Goal: Information Seeking & Learning: Compare options

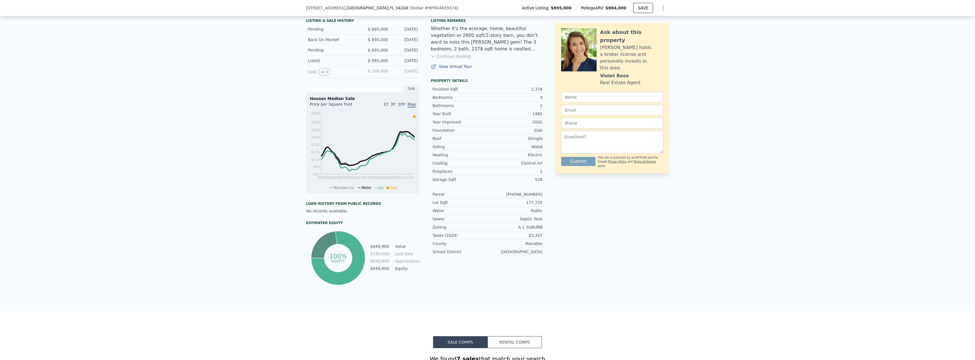
scroll to position [140, 0]
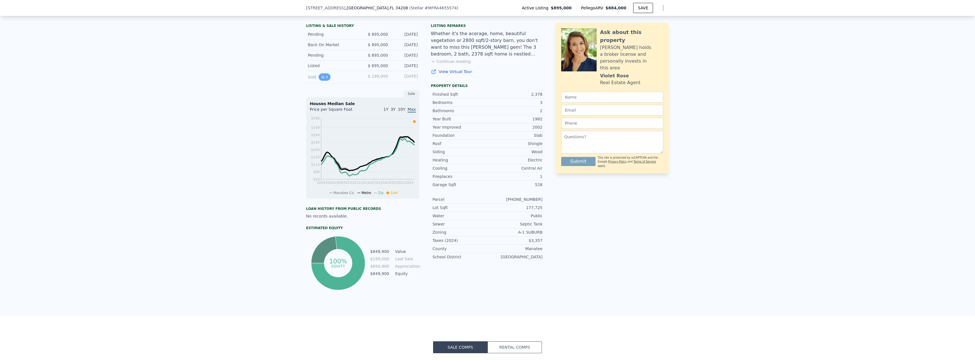
click at [324, 81] on button "0" at bounding box center [325, 76] width 12 height 7
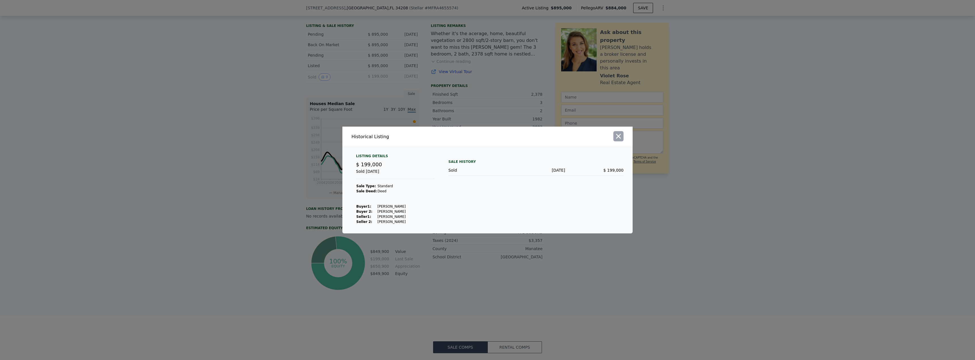
click at [622, 137] on button "button" at bounding box center [618, 136] width 10 height 10
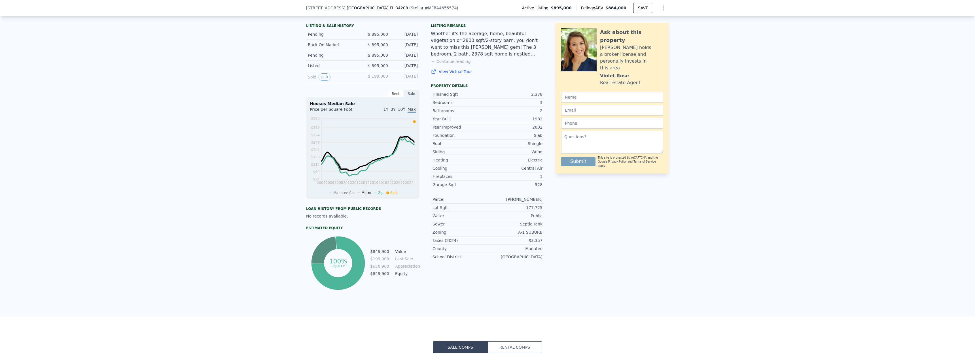
click at [578, 210] on div "Ask about this property Violet holds a broker license and personally invests in…" at bounding box center [611, 156] width 113 height 270
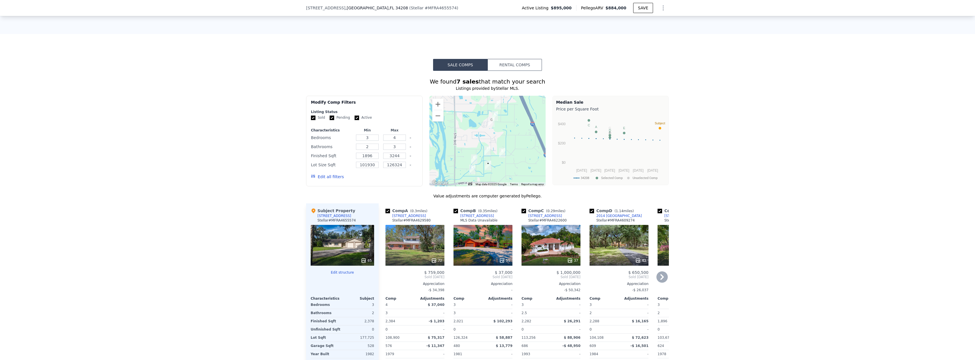
scroll to position [423, 0]
drag, startPoint x: 453, startPoint y: 213, endPoint x: 750, endPoint y: 241, distance: 298.8
click at [453, 213] on input "checkbox" at bounding box center [455, 210] width 5 height 5
checkbox input "false"
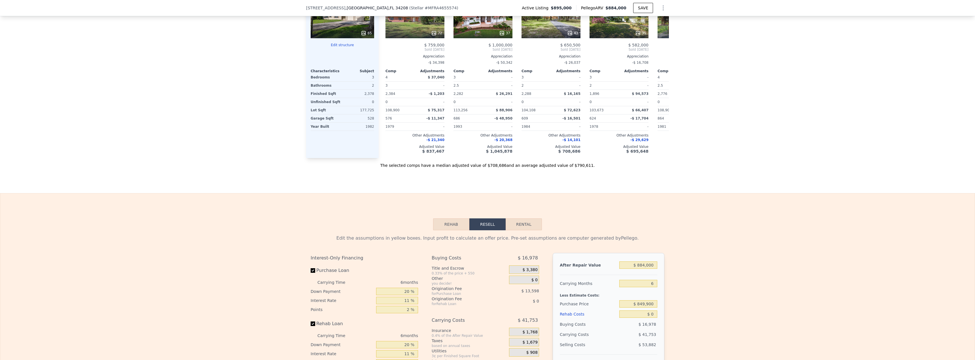
scroll to position [451, 0]
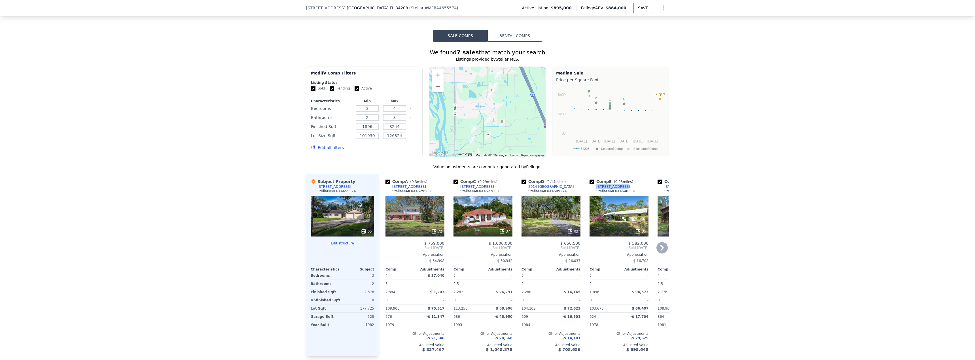
drag, startPoint x: 619, startPoint y: 190, endPoint x: 594, endPoint y: 192, distance: 24.8
click at [594, 192] on div "Comp E ( 0.93 miles) [STREET_ADDRESS][GEOGRAPHIC_DATA] # MFRA4648369" at bounding box center [618, 187] width 59 height 17
click at [658, 253] on icon at bounding box center [661, 247] width 11 height 11
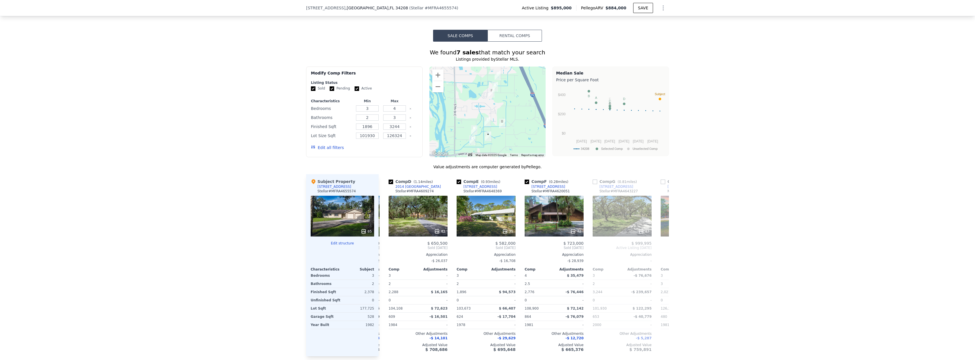
scroll to position [0, 136]
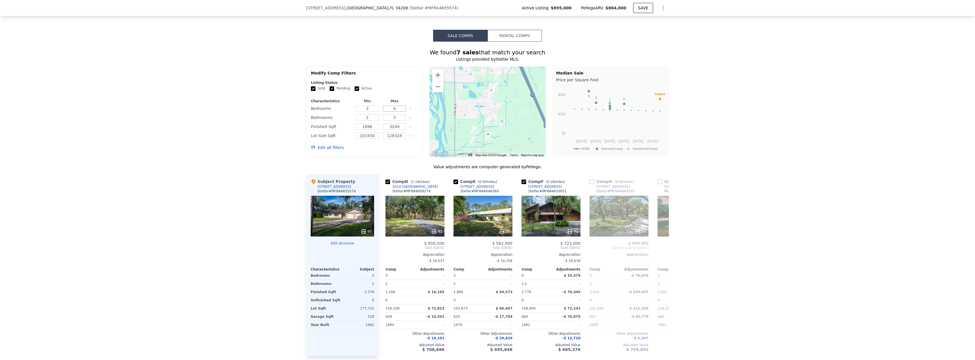
drag, startPoint x: 397, startPoint y: 112, endPoint x: 377, endPoint y: 111, distance: 19.4
click at [377, 111] on div "Bedrooms 3 4" at bounding box center [364, 109] width 107 height 8
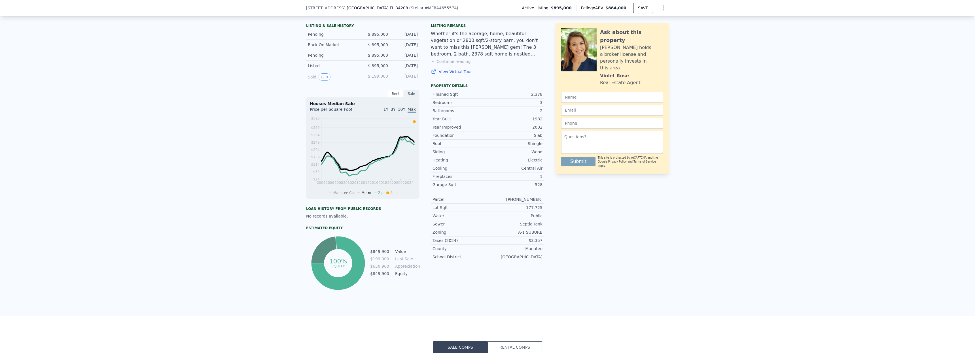
scroll to position [72, 0]
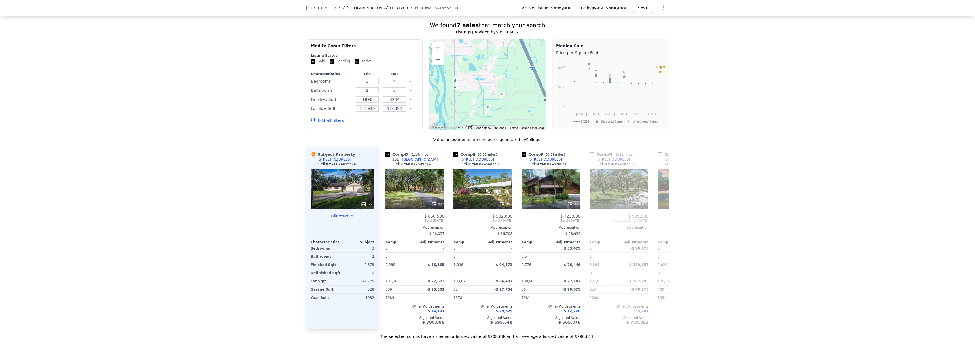
scroll to position [312, 0]
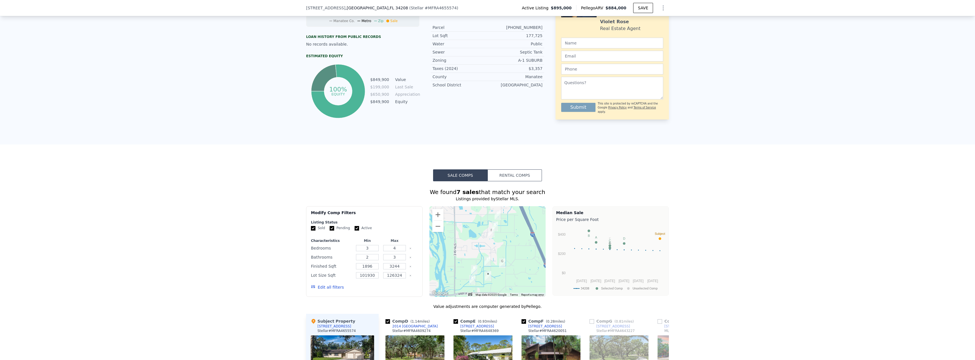
click at [266, 249] on div "We found 7 sales that match your search Listings provided by Stellar MLS . Filt…" at bounding box center [487, 343] width 975 height 325
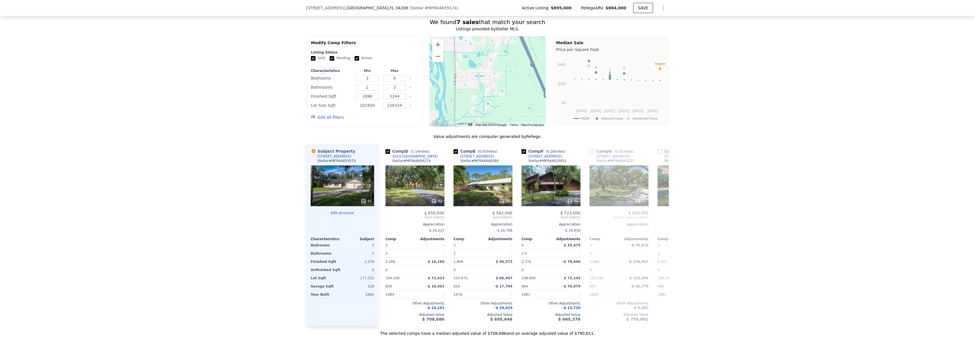
drag, startPoint x: 372, startPoint y: 110, endPoint x: 360, endPoint y: 112, distance: 12.7
click at [360, 109] on input "101930" at bounding box center [367, 105] width 22 height 6
click at [371, 109] on input "101930" at bounding box center [367, 105] width 22 height 6
drag, startPoint x: 373, startPoint y: 109, endPoint x: 349, endPoint y: 110, distance: 23.5
click at [349, 109] on div "Lot Size Sqft 101930 126324" at bounding box center [364, 105] width 107 height 8
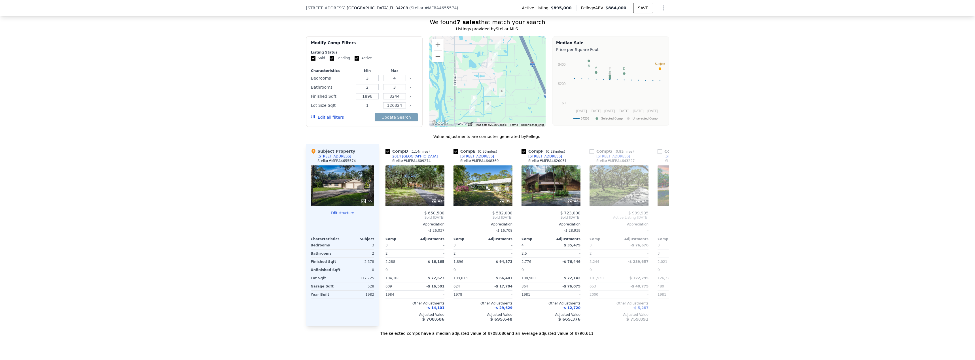
click at [367, 109] on input "1" at bounding box center [367, 105] width 22 height 6
type input "100000"
drag, startPoint x: 400, startPoint y: 108, endPoint x: 382, endPoint y: 109, distance: 17.3
click at [383, 109] on input "126324" at bounding box center [394, 105] width 22 height 6
click at [388, 108] on input "126324" at bounding box center [394, 105] width 22 height 6
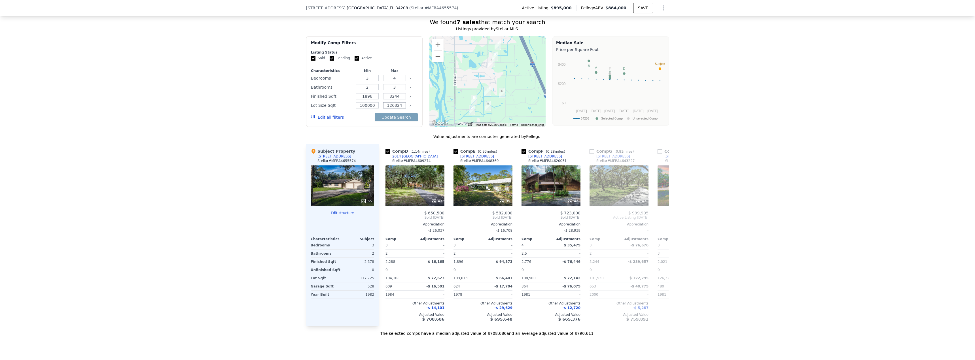
click at [390, 109] on input "126324" at bounding box center [394, 105] width 22 height 6
type input "176324"
click at [403, 121] on button "Update Search" at bounding box center [396, 117] width 43 height 8
checkbox input "false"
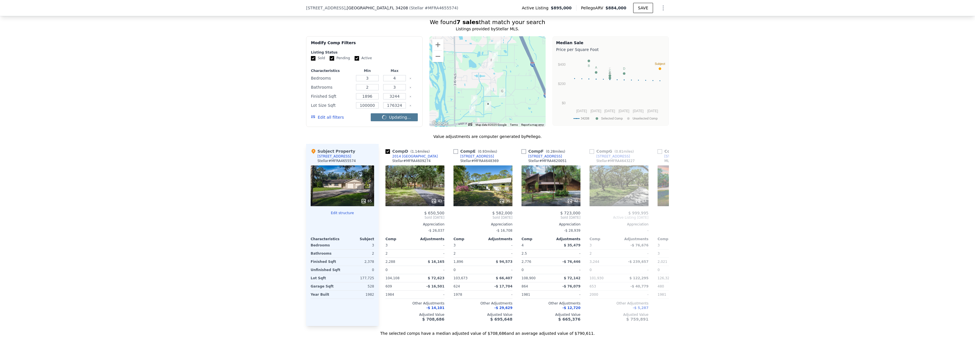
checkbox input "false"
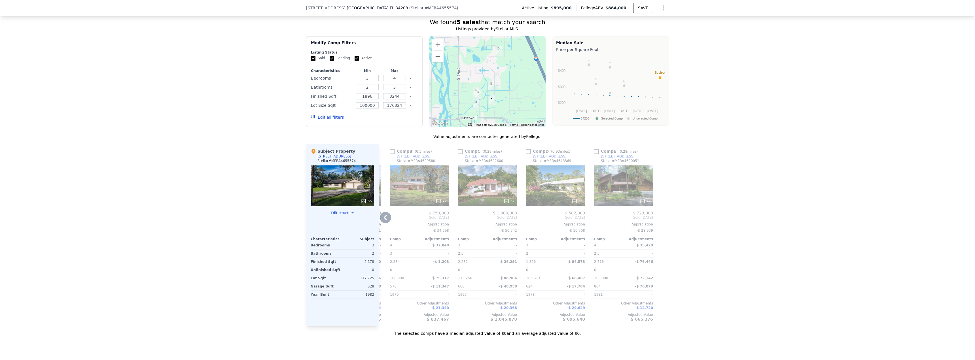
scroll to position [0, 0]
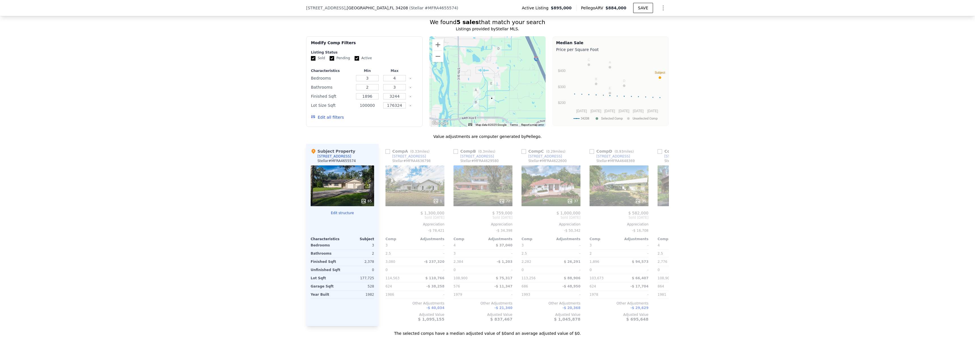
drag, startPoint x: 363, startPoint y: 110, endPoint x: 357, endPoint y: 110, distance: 6.0
click at [357, 109] on input "100000" at bounding box center [367, 105] width 22 height 6
type input "50000"
click at [402, 121] on button "Update Search" at bounding box center [396, 117] width 43 height 8
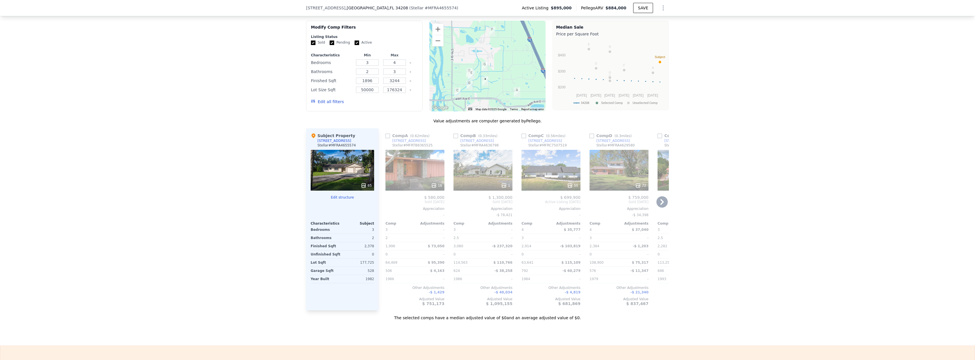
scroll to position [510, 0]
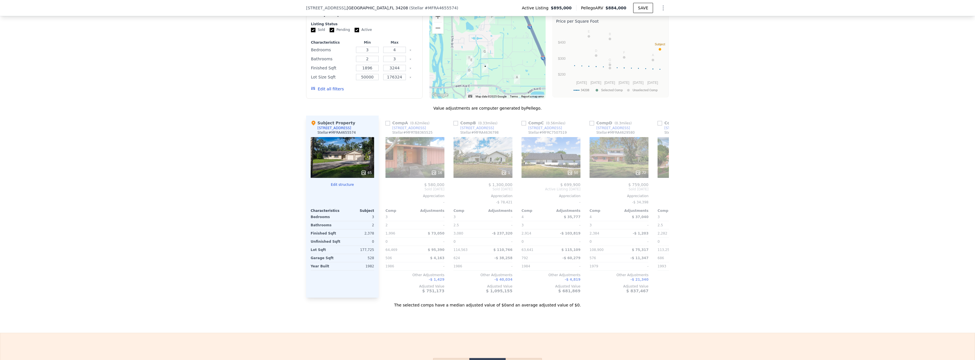
drag, startPoint x: 523, startPoint y: 126, endPoint x: 688, endPoint y: 165, distance: 169.8
click at [523, 126] on input "checkbox" at bounding box center [523, 123] width 5 height 5
checkbox input "true"
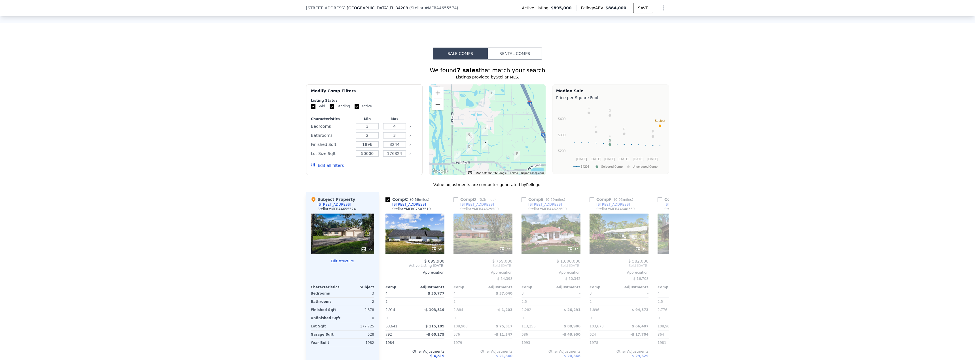
scroll to position [425, 0]
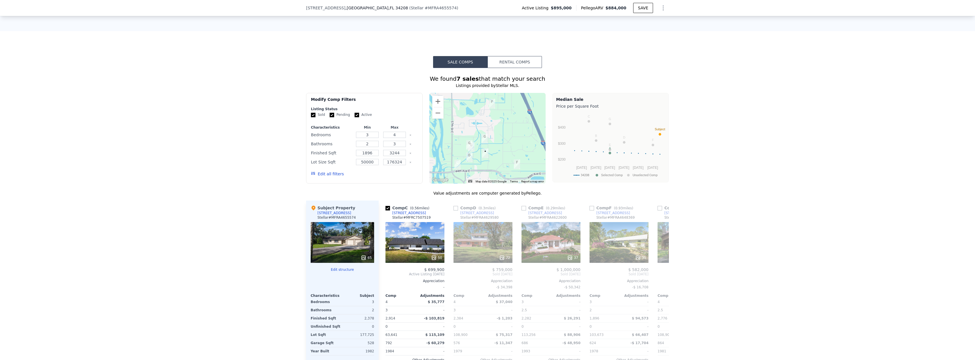
click at [330, 117] on input "Pending" at bounding box center [332, 115] width 5 height 5
checkbox input "false"
click at [354, 117] on input "Active" at bounding box center [356, 115] width 5 height 5
checkbox input "false"
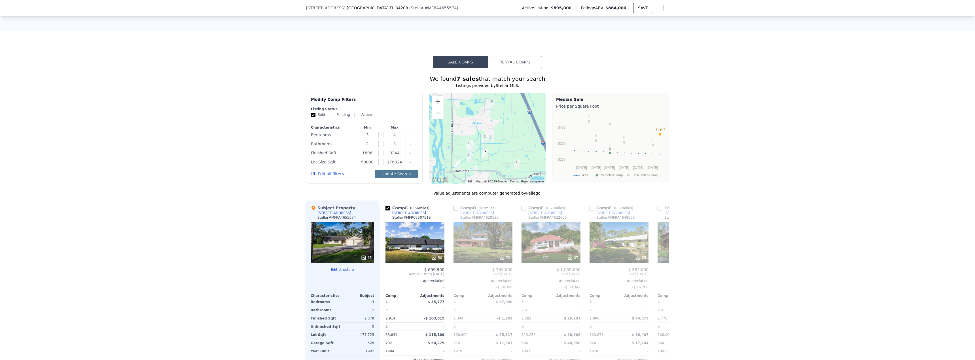
click at [402, 177] on button "Update Search" at bounding box center [396, 174] width 43 height 8
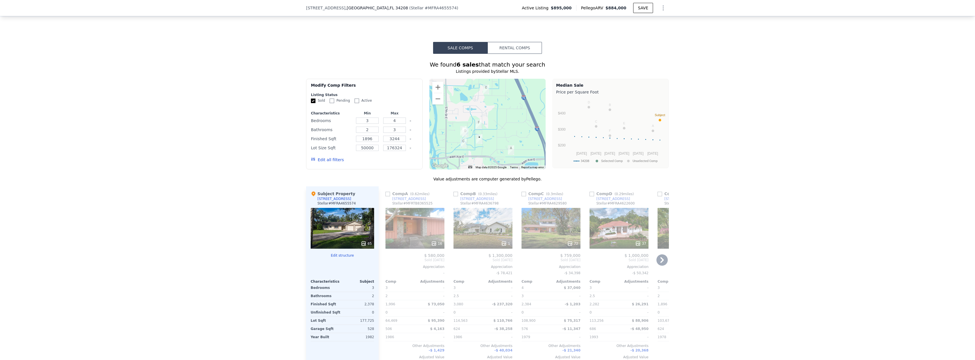
scroll to position [453, 0]
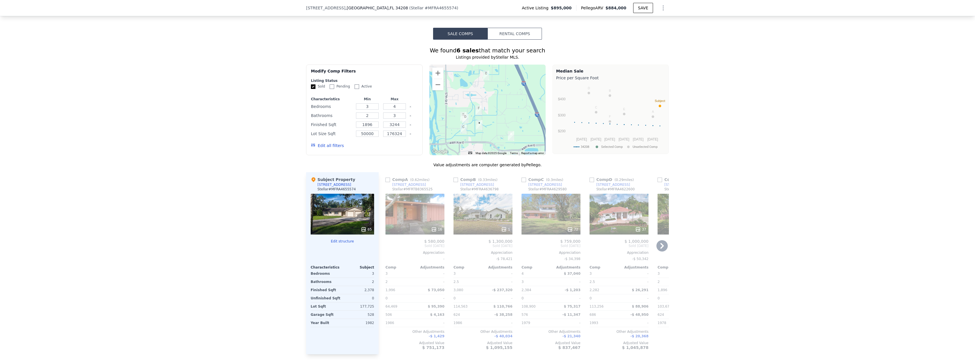
click at [418, 225] on div "16" at bounding box center [414, 214] width 59 height 41
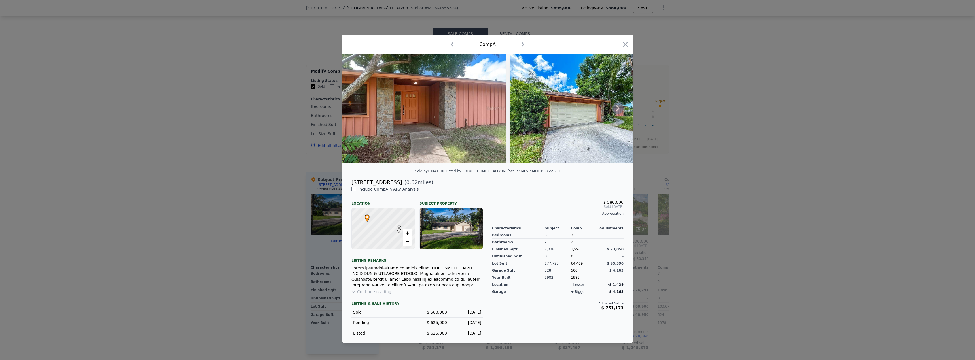
click at [617, 108] on icon at bounding box center [617, 108] width 11 height 11
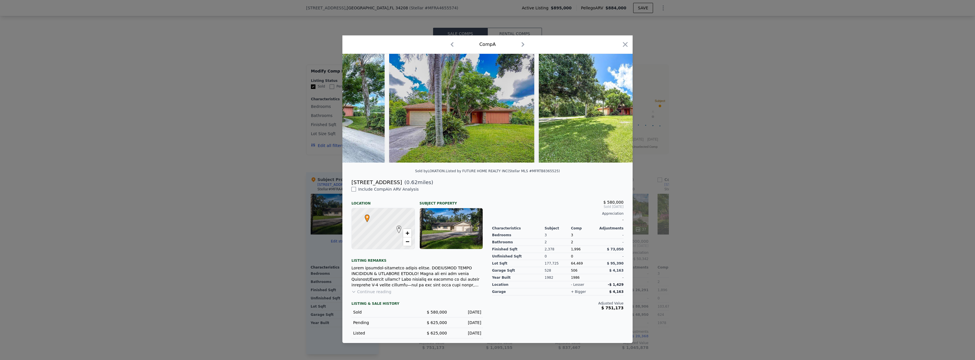
click at [617, 108] on img at bounding box center [611, 108] width 145 height 109
click at [615, 107] on icon at bounding box center [617, 108] width 11 height 11
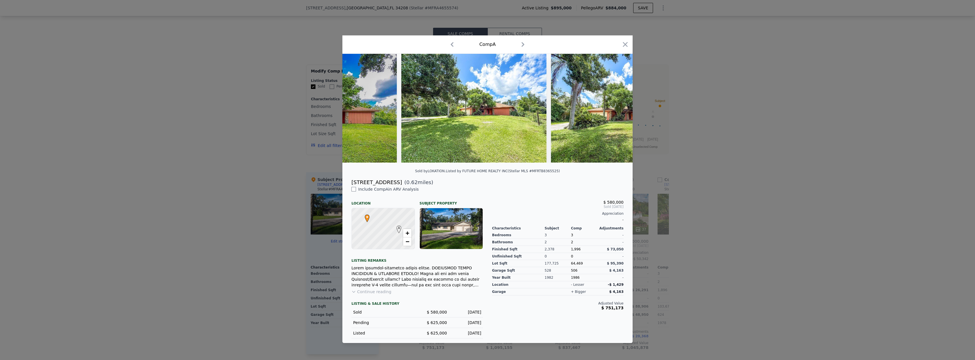
click at [616, 107] on img at bounding box center [623, 108] width 145 height 109
click at [617, 107] on icon at bounding box center [617, 108] width 11 height 11
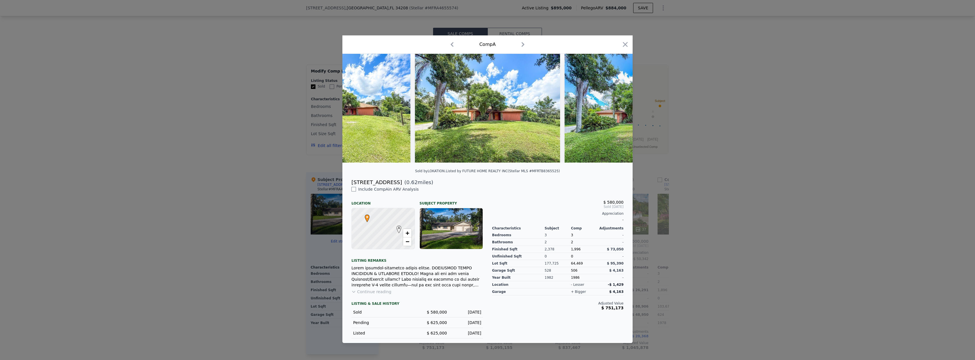
click at [617, 107] on img at bounding box center [636, 108] width 145 height 109
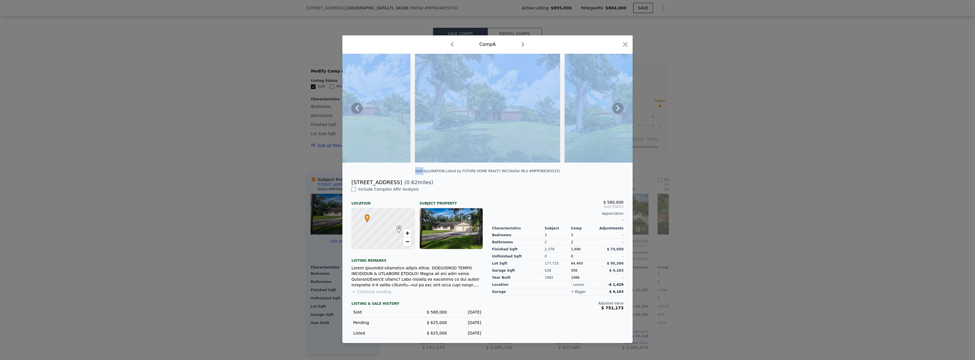
click at [617, 107] on icon at bounding box center [617, 108] width 11 height 11
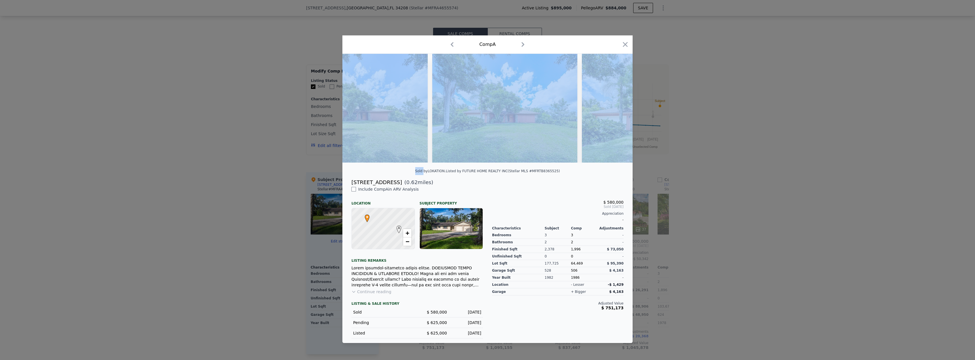
scroll to position [0, 680]
click at [617, 107] on img at bounding box center [650, 108] width 145 height 109
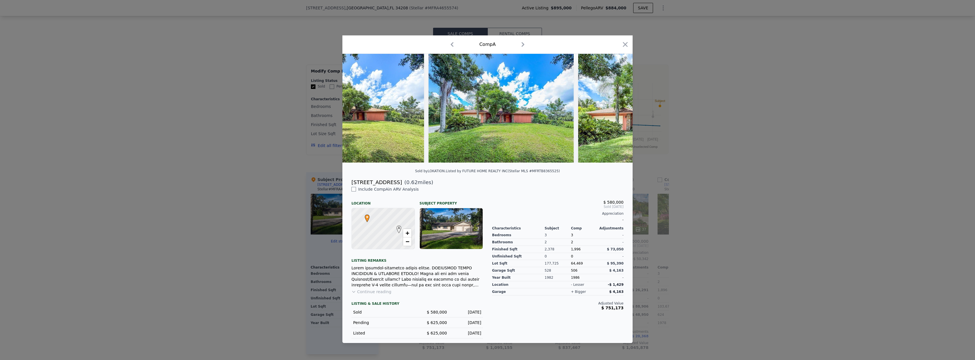
click at [552, 202] on div "$ 580,000" at bounding box center [557, 202] width 131 height 5
click at [618, 108] on icon at bounding box center [617, 108] width 3 height 6
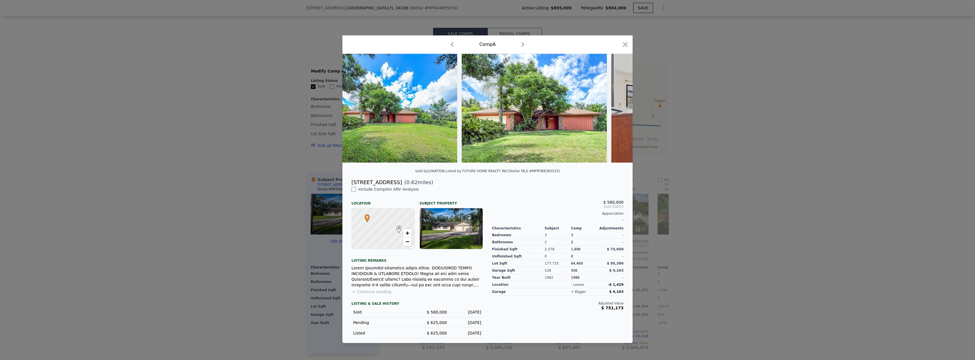
scroll to position [0, 816]
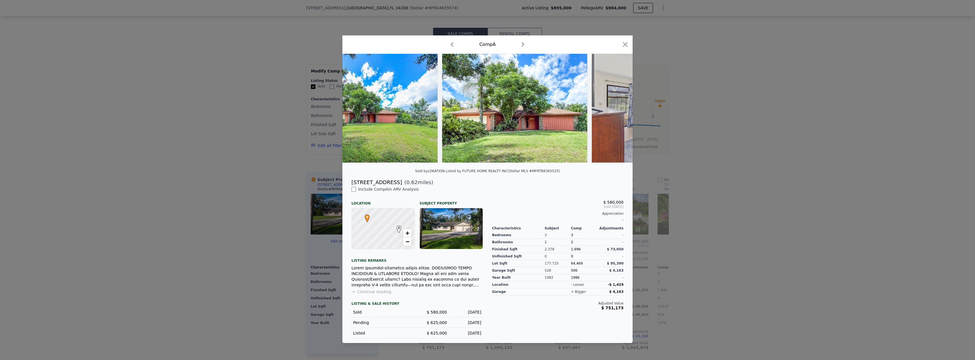
click at [618, 108] on div at bounding box center [487, 108] width 290 height 109
click at [618, 108] on icon at bounding box center [617, 108] width 3 height 6
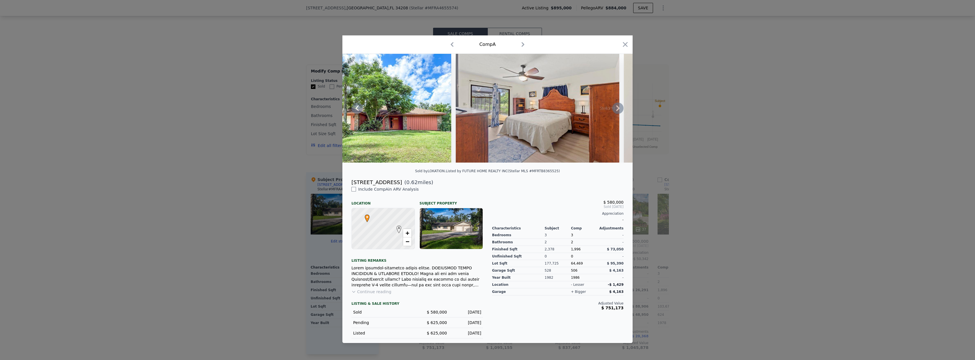
click at [618, 107] on icon at bounding box center [617, 108] width 3 height 6
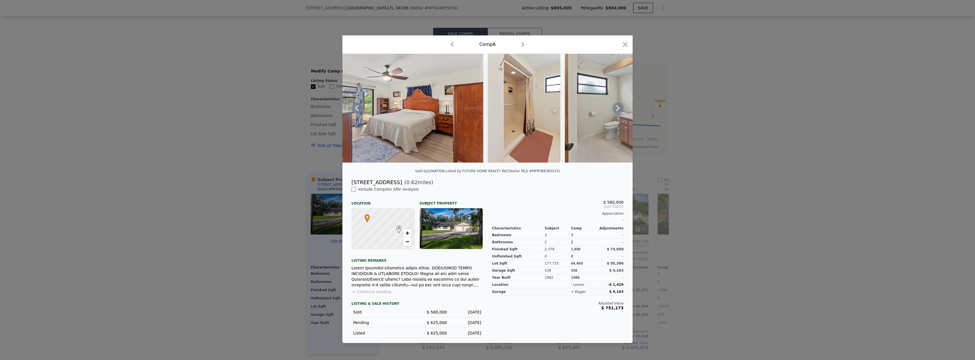
click at [618, 106] on icon at bounding box center [617, 108] width 11 height 11
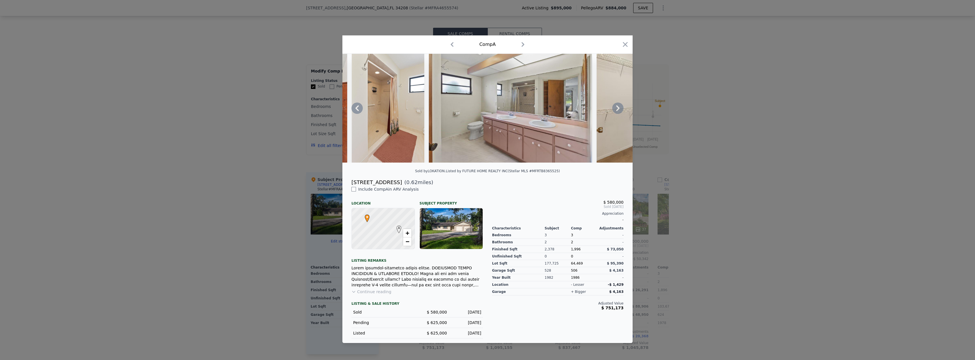
click at [617, 106] on icon at bounding box center [617, 108] width 3 height 6
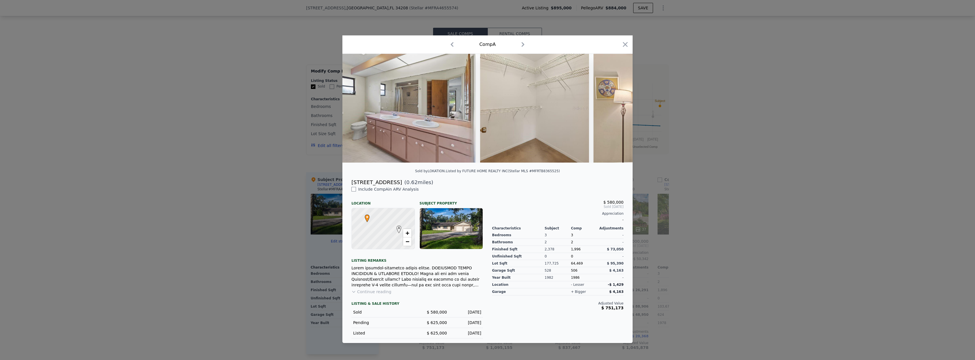
scroll to position [0, 1360]
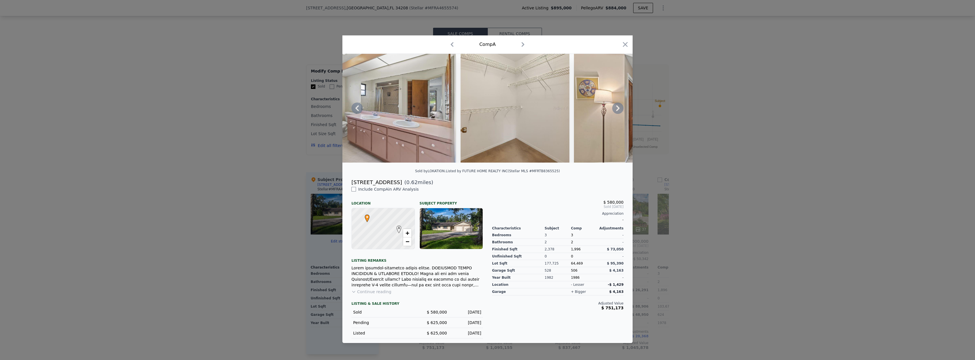
click at [617, 106] on icon at bounding box center [617, 108] width 3 height 6
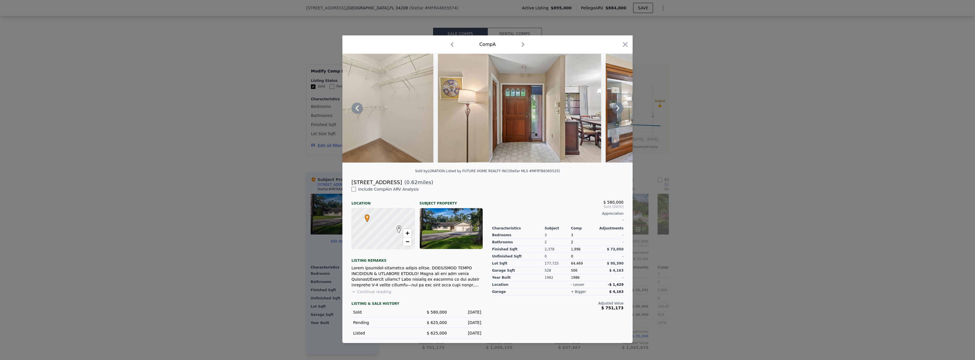
click at [617, 106] on icon at bounding box center [617, 108] width 3 height 6
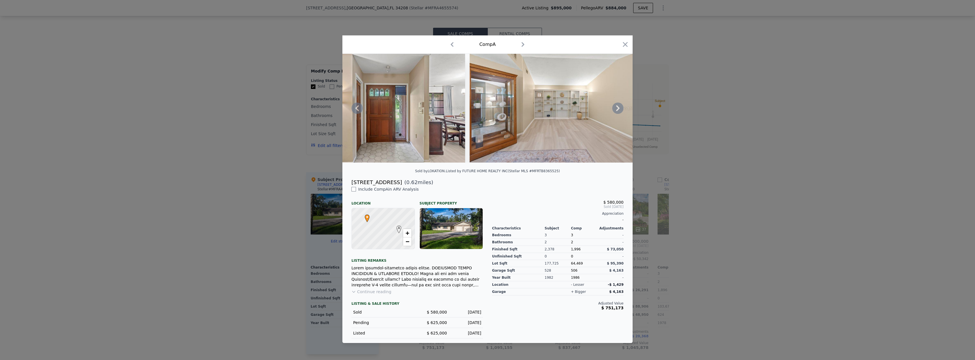
click at [617, 106] on icon at bounding box center [617, 108] width 3 height 6
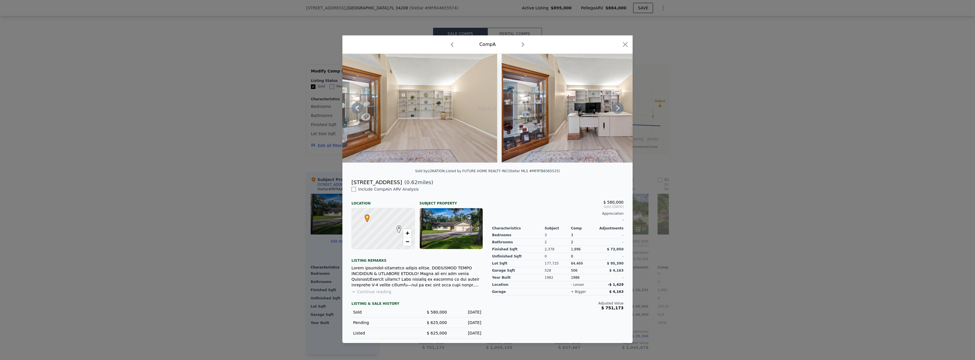
click at [617, 106] on icon at bounding box center [617, 108] width 3 height 6
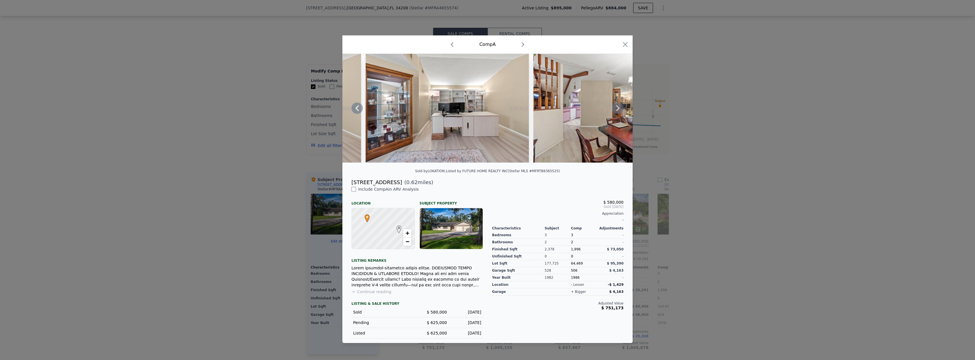
click at [618, 106] on icon at bounding box center [617, 108] width 11 height 11
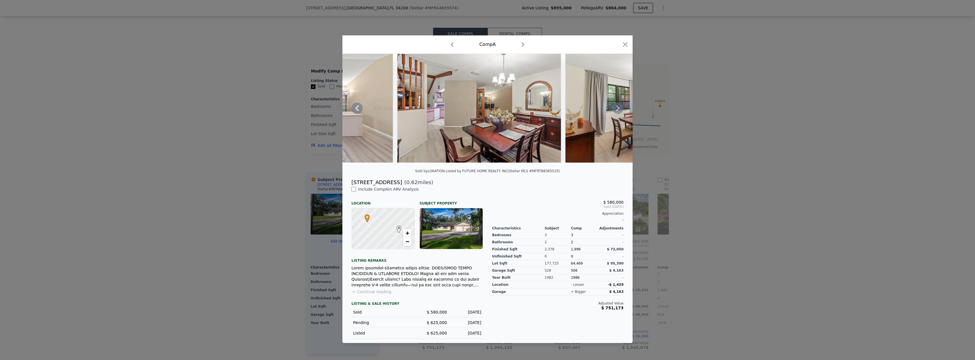
click at [618, 106] on icon at bounding box center [617, 108] width 11 height 11
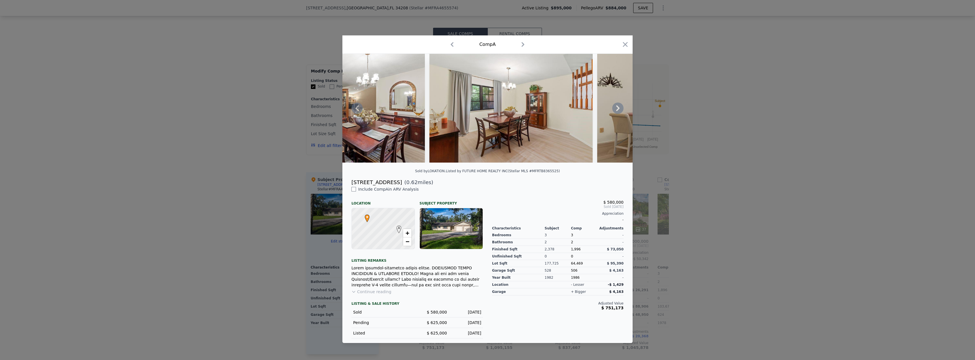
click at [618, 106] on icon at bounding box center [617, 108] width 11 height 11
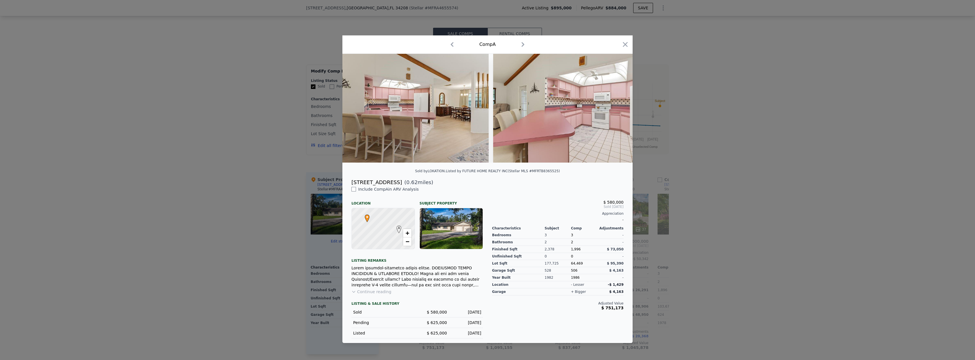
scroll to position [0, 2448]
click at [625, 42] on icon "button" at bounding box center [625, 45] width 8 height 8
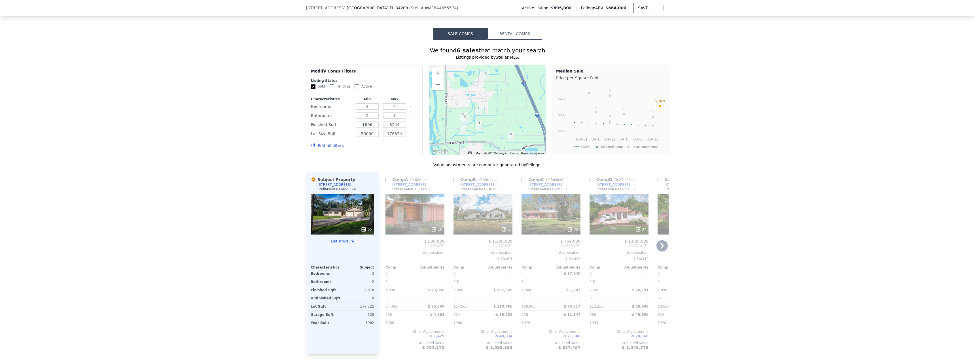
drag, startPoint x: 521, startPoint y: 184, endPoint x: 662, endPoint y: 250, distance: 155.4
click at [521, 182] on input "checkbox" at bounding box center [523, 180] width 5 height 5
checkbox input "true"
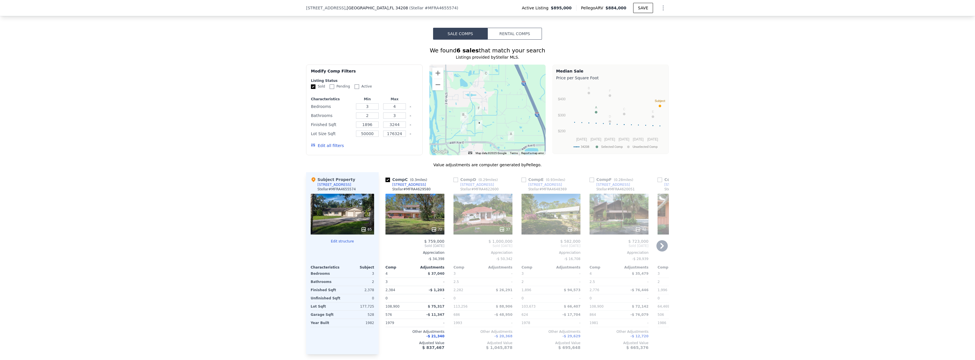
click at [662, 249] on icon at bounding box center [661, 245] width 11 height 11
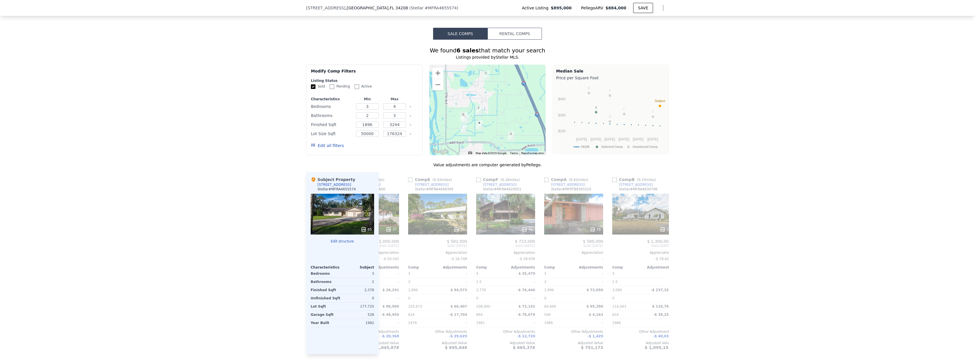
scroll to position [0, 131]
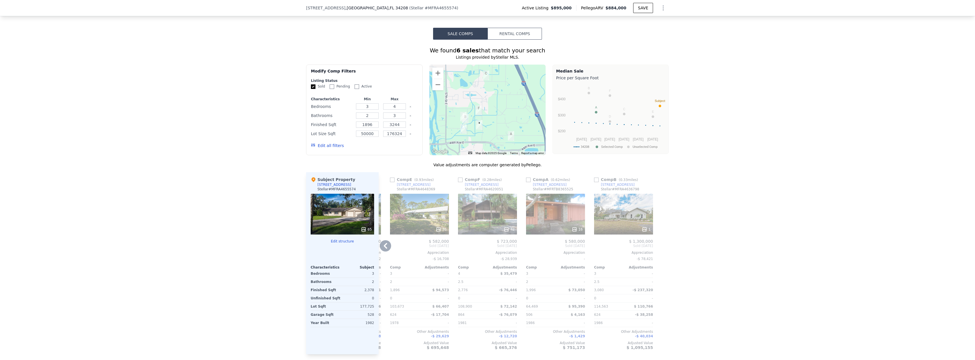
drag, startPoint x: 459, startPoint y: 185, endPoint x: 533, endPoint y: 196, distance: 74.8
click at [459, 182] on input "checkbox" at bounding box center [460, 180] width 5 height 5
checkbox input "true"
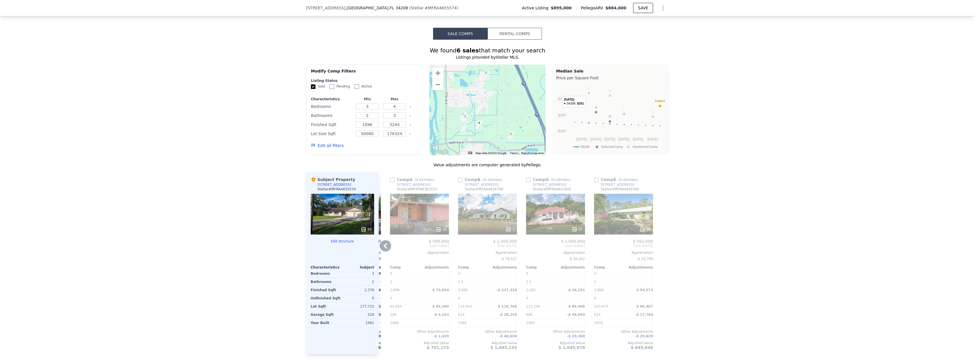
click at [587, 94] on circle "A chart." at bounding box center [588, 93] width 3 height 3
click at [588, 95] on circle "A chart." at bounding box center [588, 92] width 3 height 3
drag, startPoint x: 596, startPoint y: 184, endPoint x: 630, endPoint y: 191, distance: 34.1
click at [596, 182] on input "checkbox" at bounding box center [596, 180] width 5 height 5
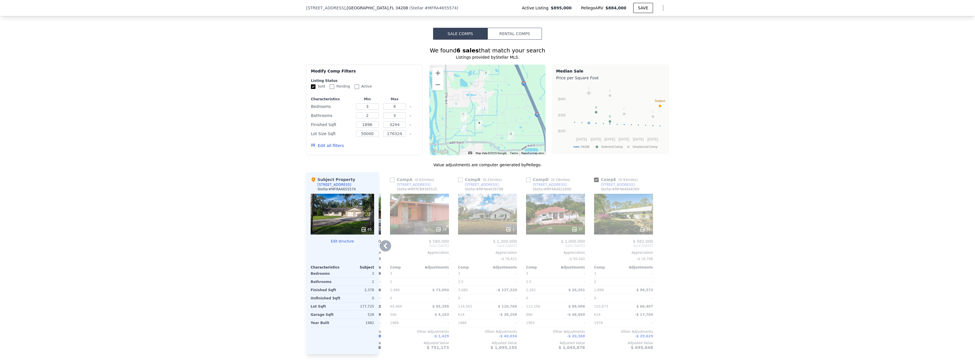
checkbox input "true"
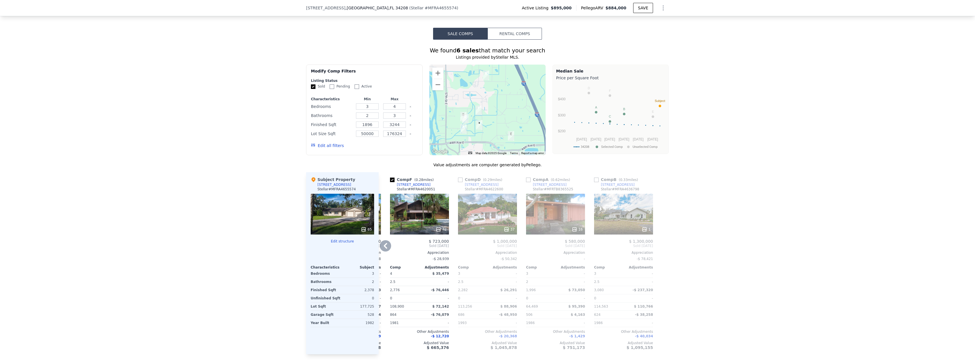
click at [459, 182] on input "checkbox" at bounding box center [460, 180] width 5 height 5
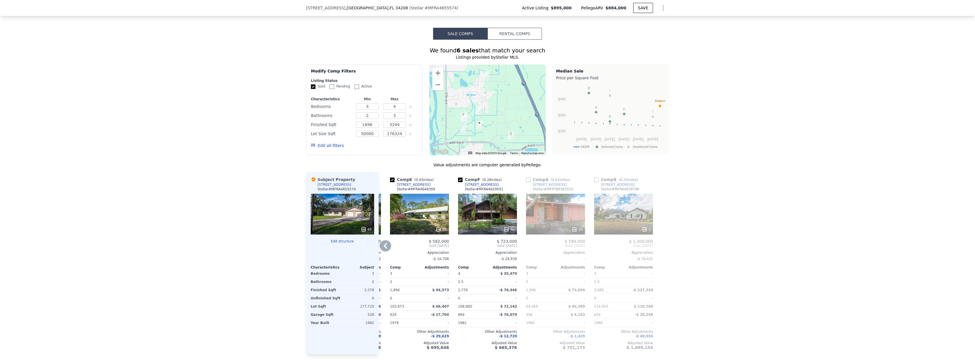
click at [383, 252] on icon at bounding box center [385, 245] width 11 height 11
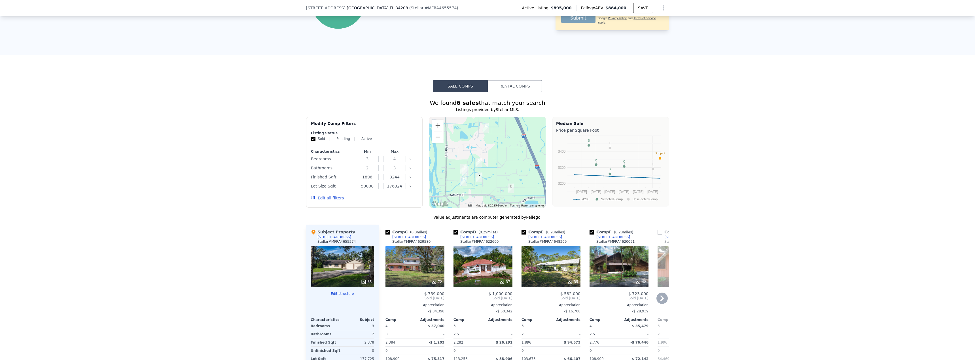
scroll to position [482, 0]
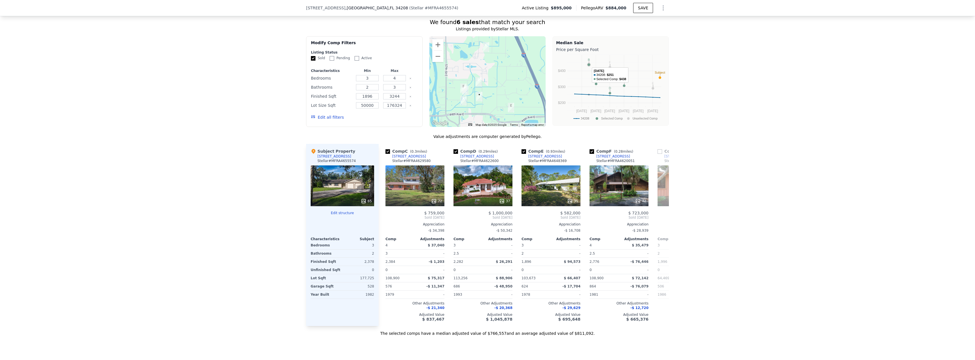
click at [587, 66] on circle "A chart." at bounding box center [588, 64] width 3 height 3
click at [453, 154] on input "checkbox" at bounding box center [455, 151] width 5 height 5
checkbox input "false"
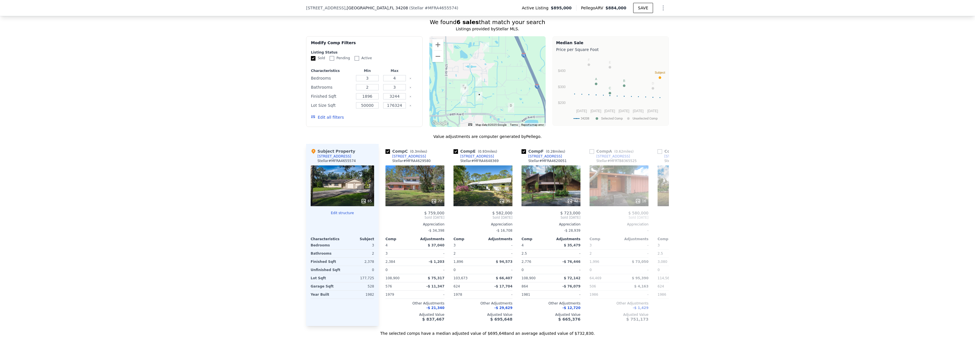
click at [789, 134] on div "We found 6 sales that match your search Listings provided by Stellar MLS . Filt…" at bounding box center [487, 173] width 975 height 325
drag, startPoint x: 597, startPoint y: 127, endPoint x: 589, endPoint y: 148, distance: 22.2
drag, startPoint x: 589, startPoint y: 148, endPoint x: 748, endPoint y: 154, distance: 159.4
click at [748, 154] on div "We found 6 sales that match your search Listings provided by Stellar MLS . Filt…" at bounding box center [487, 173] width 975 height 325
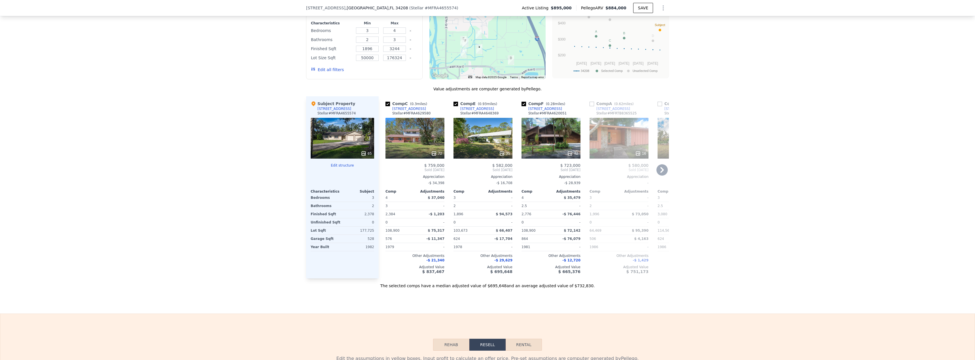
scroll to position [538, 0]
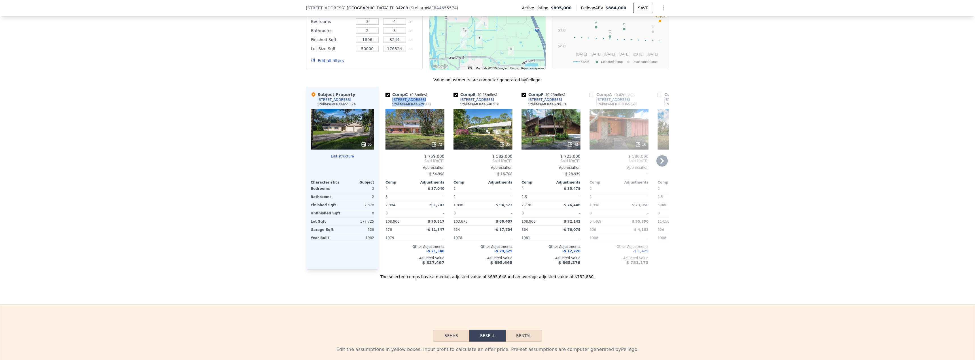
drag, startPoint x: 414, startPoint y: 105, endPoint x: 389, endPoint y: 104, distance: 24.4
click at [389, 104] on div "Comp C ( 0.3 miles) [STREET_ADDRESS][GEOGRAPHIC_DATA] # MFRA4629580" at bounding box center [414, 100] width 59 height 17
click at [286, 117] on div "We found 6 sales that match your search Listings provided by Stellar MLS . Filt…" at bounding box center [487, 117] width 975 height 325
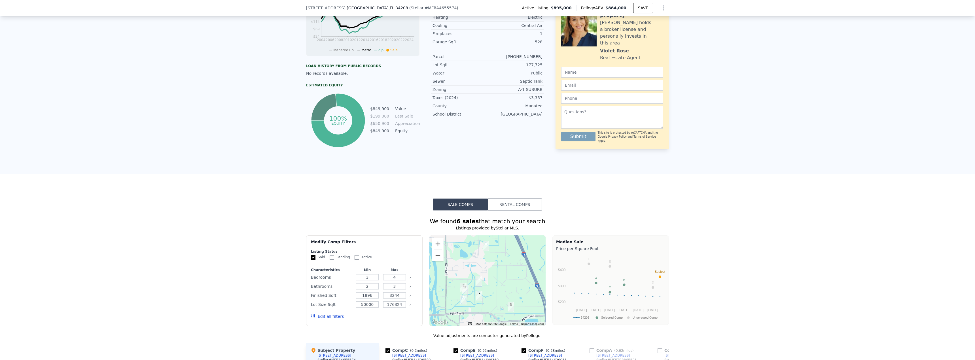
scroll to position [281, 0]
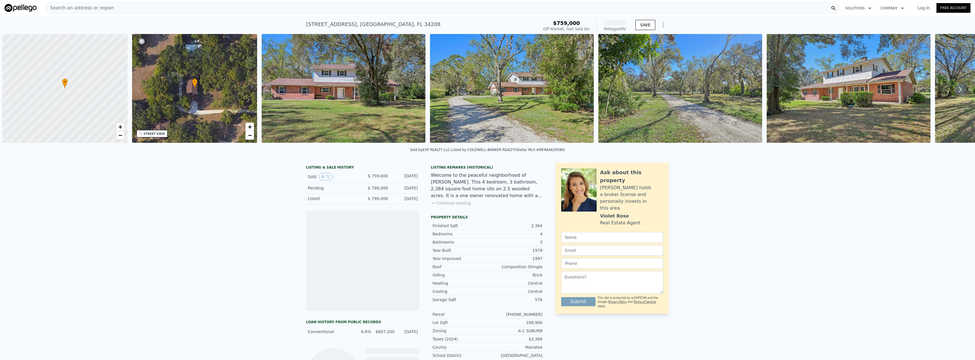
scroll to position [0, 2]
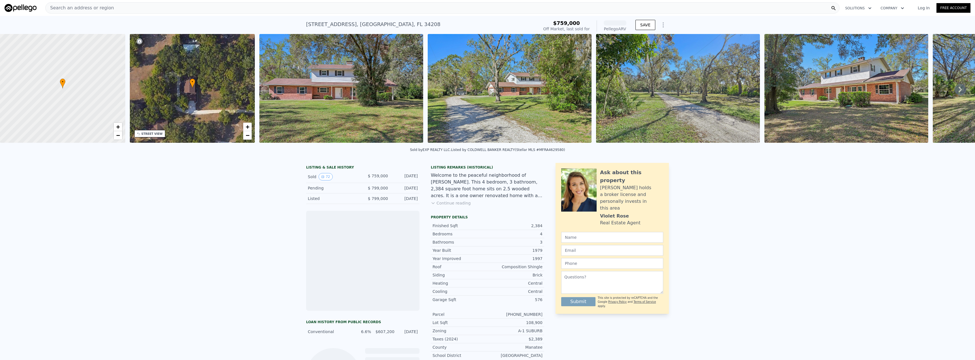
click at [954, 89] on icon at bounding box center [959, 89] width 11 height 11
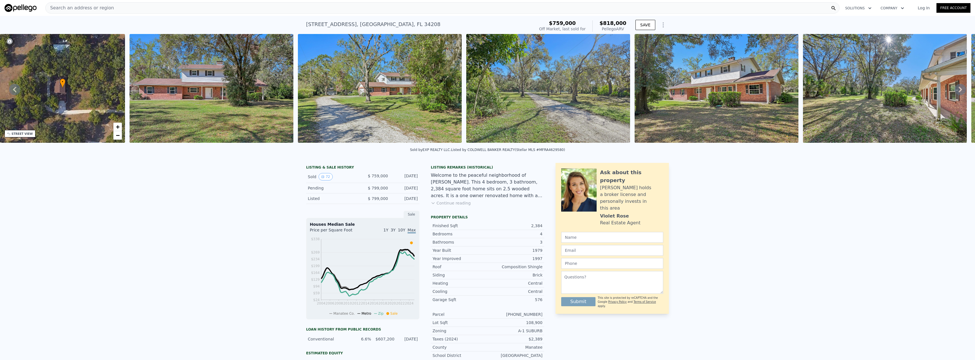
click at [954, 88] on icon at bounding box center [959, 89] width 11 height 11
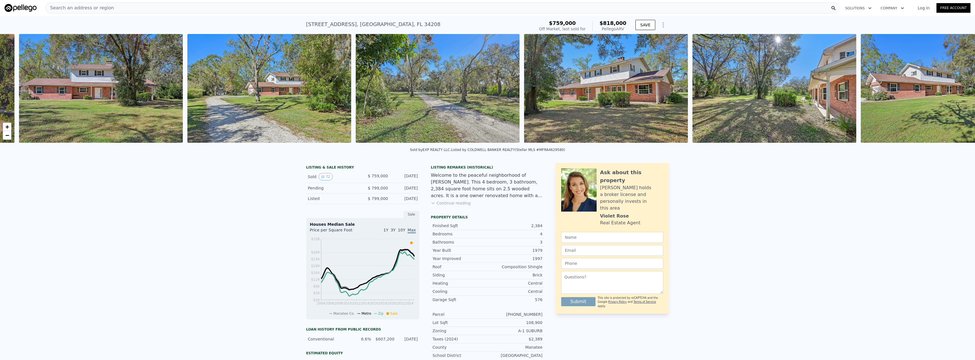
scroll to position [0, 259]
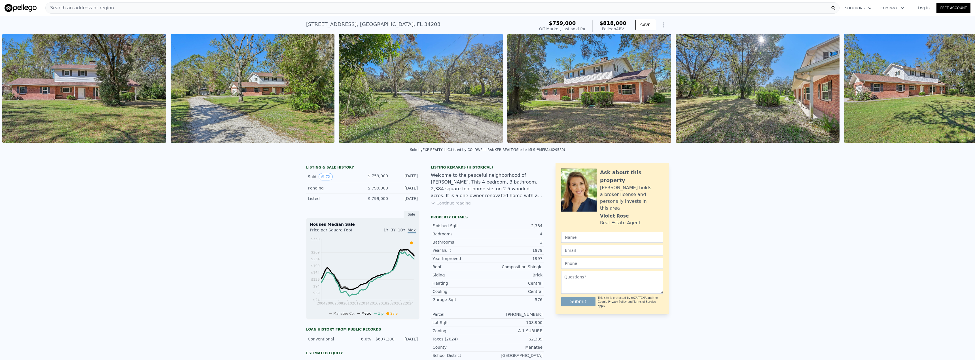
click at [954, 88] on img at bounding box center [926, 88] width 164 height 109
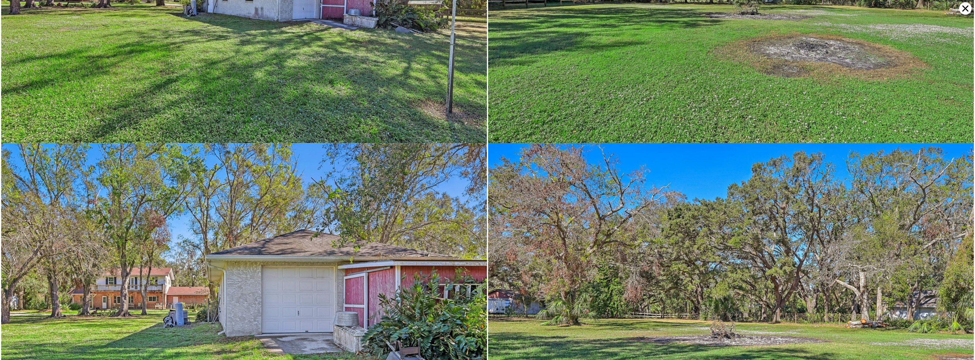
scroll to position [10544, 0]
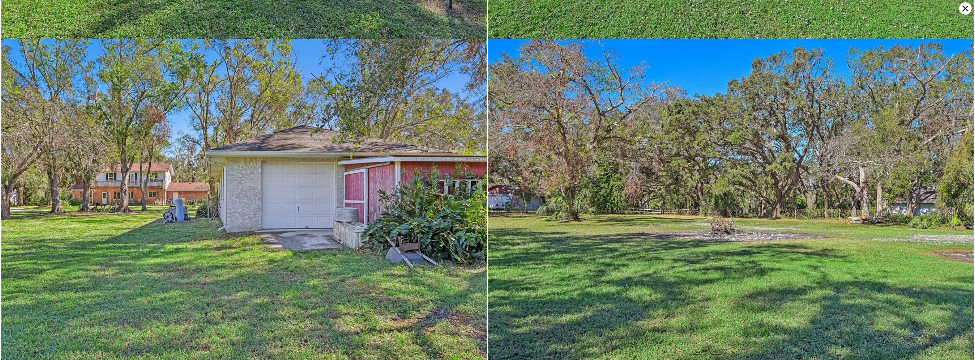
click at [968, 7] on icon at bounding box center [965, 8] width 12 height 12
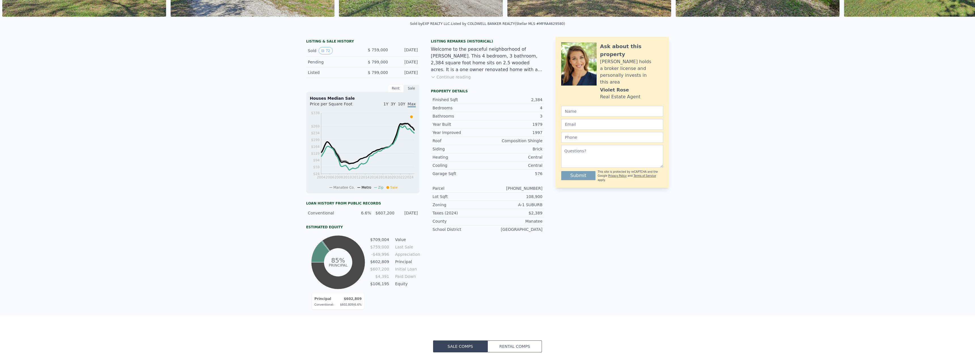
scroll to position [0, 0]
